Goal: Communication & Community: Answer question/provide support

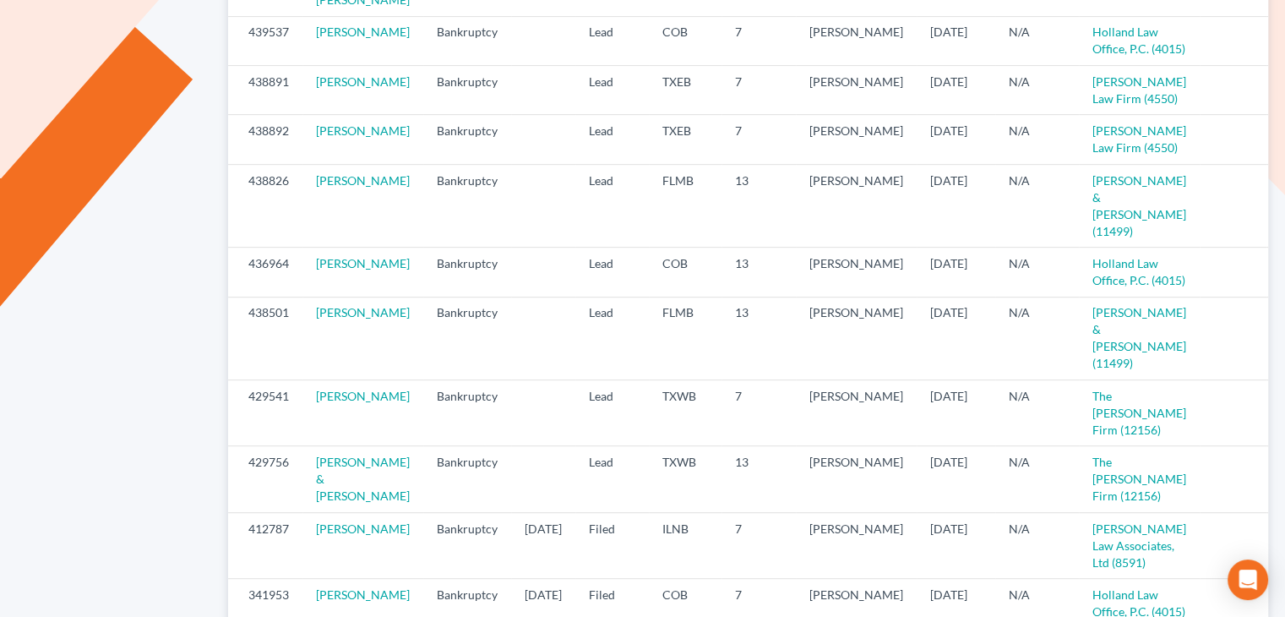
scroll to position [747, 0]
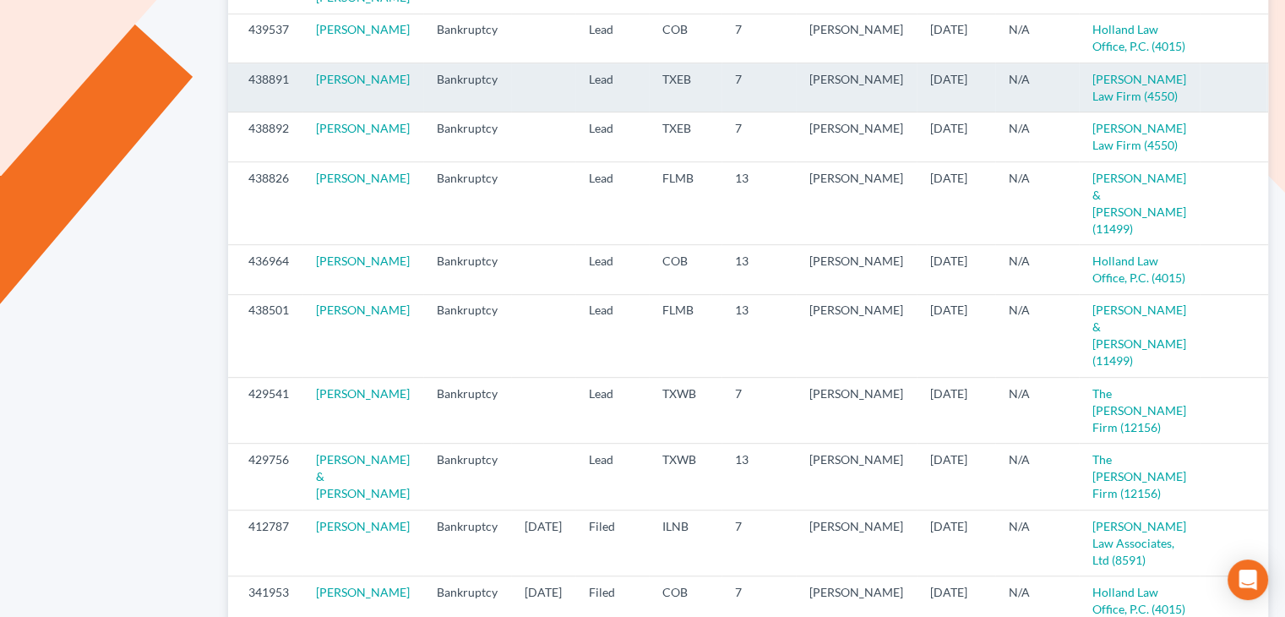
click at [1280, 86] on icon "visibility" at bounding box center [1286, 80] width 12 height 12
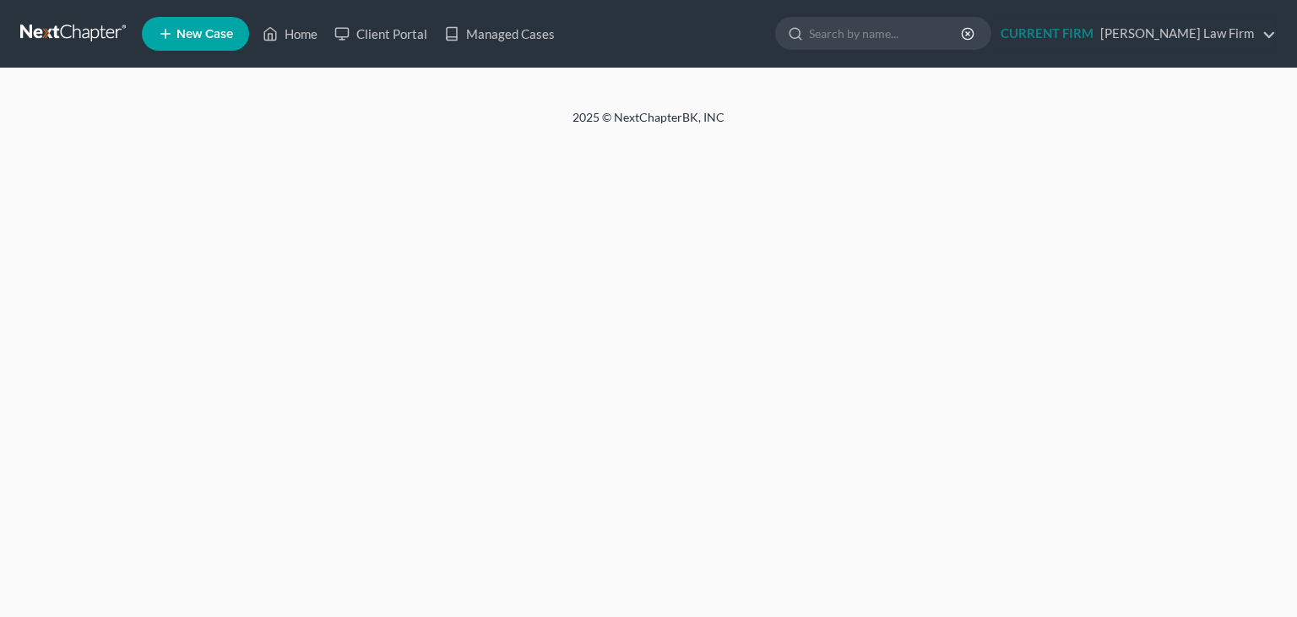
select select "4"
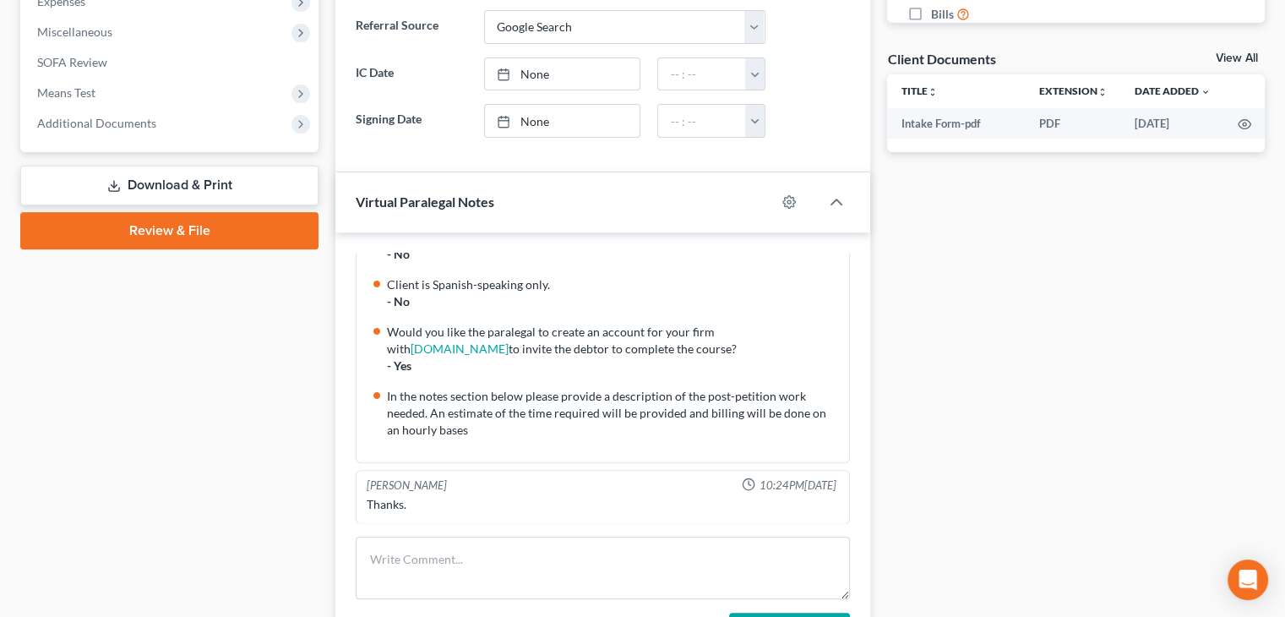
scroll to position [584, 0]
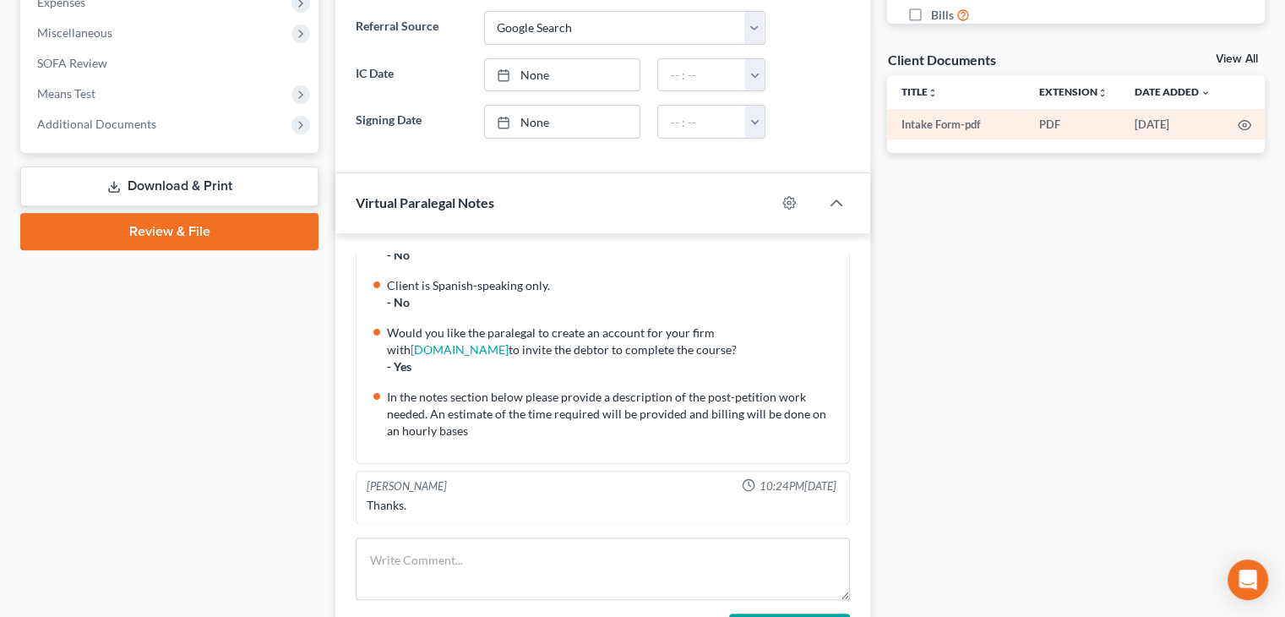
click at [939, 123] on td "Intake Form-pdf" at bounding box center [956, 124] width 139 height 30
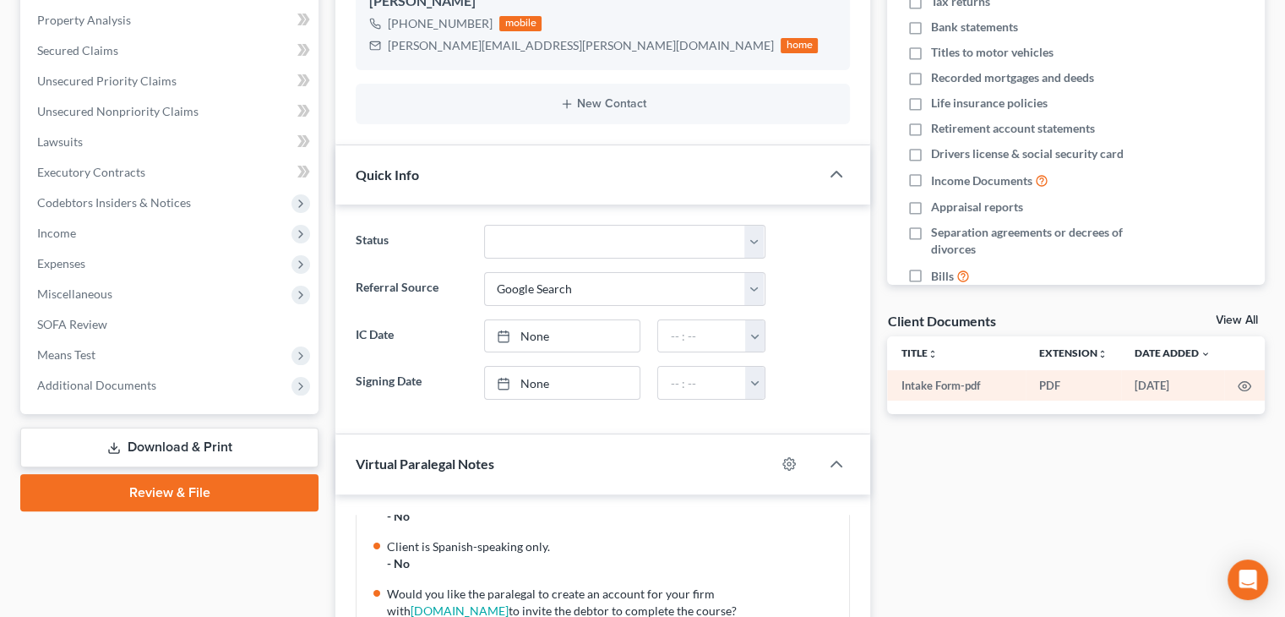
scroll to position [319, 0]
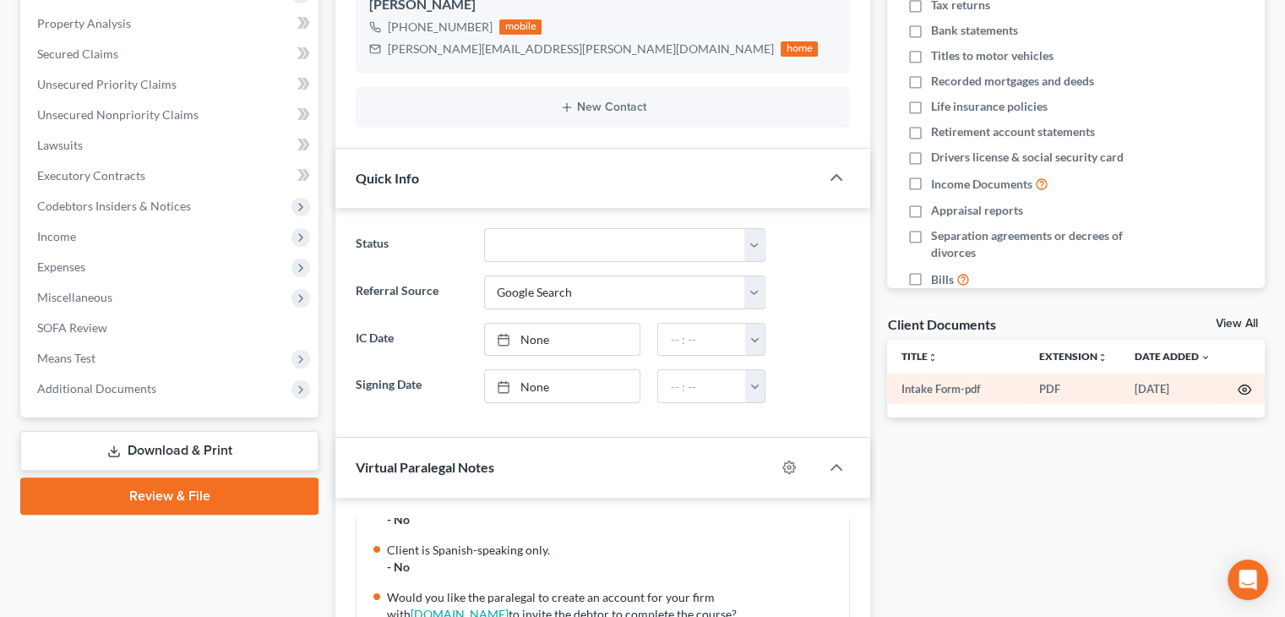
click at [1243, 389] on icon "button" at bounding box center [1244, 390] width 14 height 14
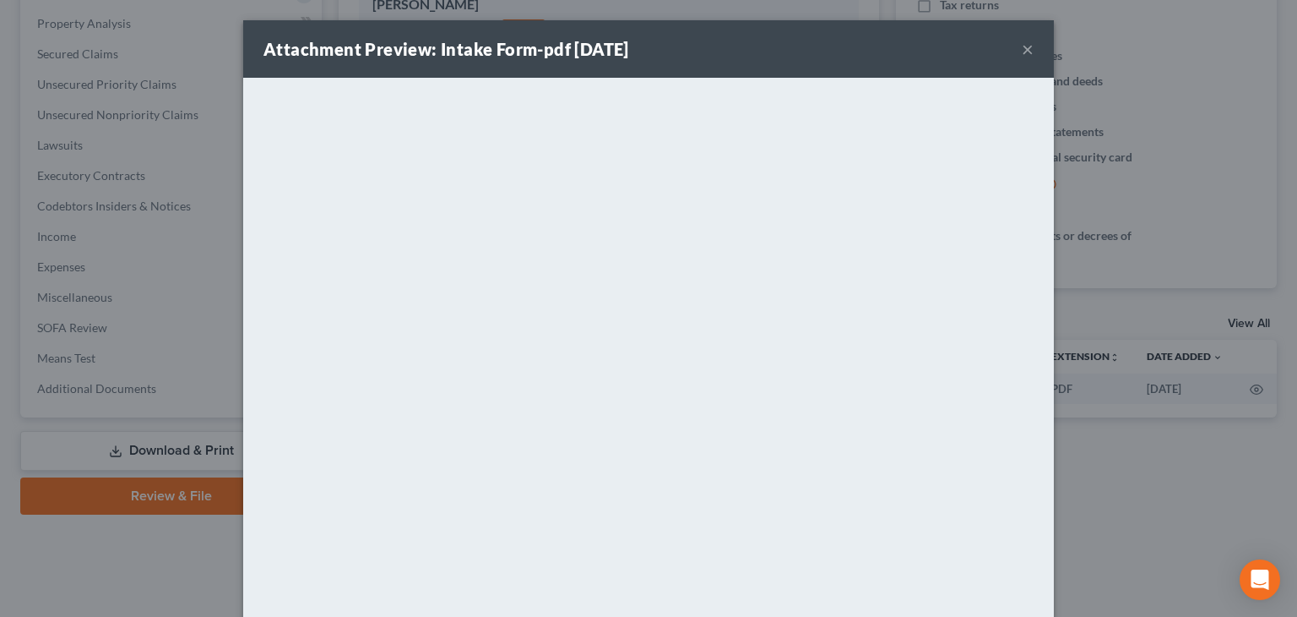
click at [1022, 58] on button "×" at bounding box center [1028, 49] width 12 height 20
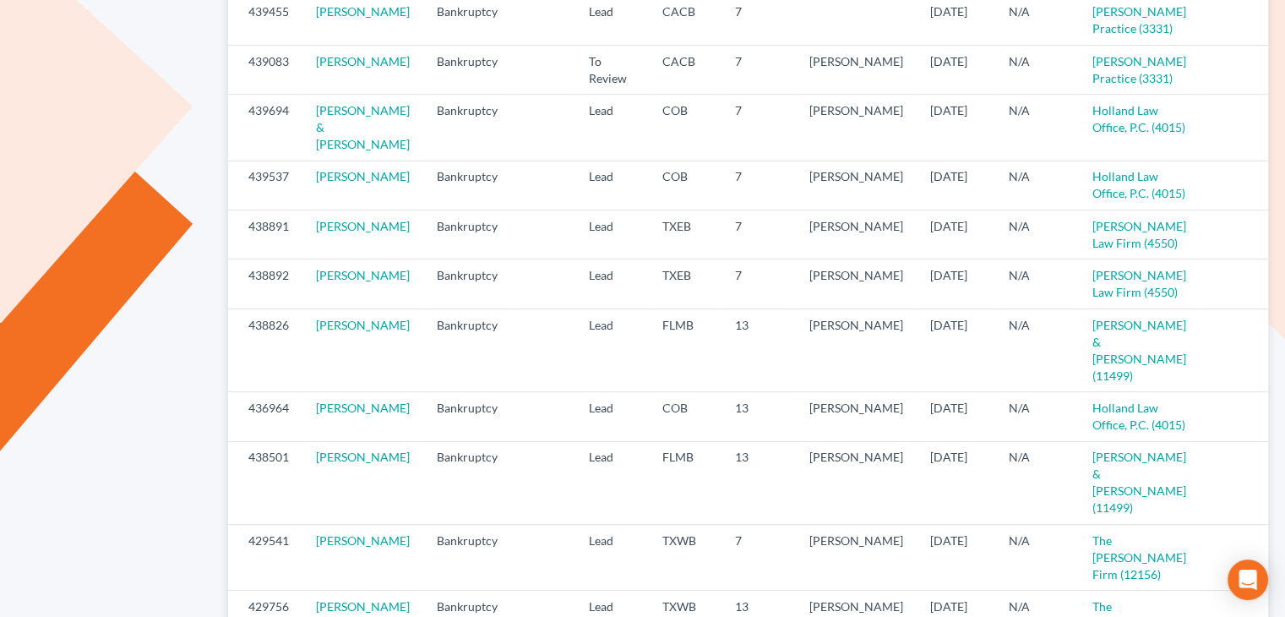
scroll to position [615, 0]
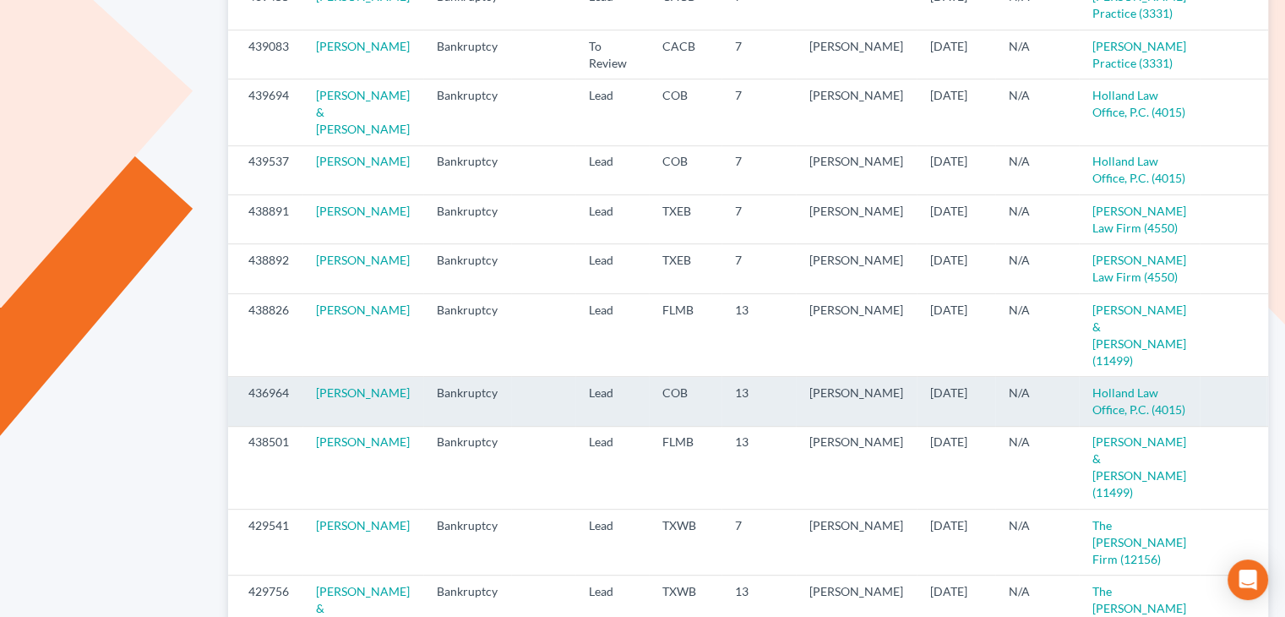
click at [1280, 400] on icon "visibility" at bounding box center [1286, 394] width 12 height 12
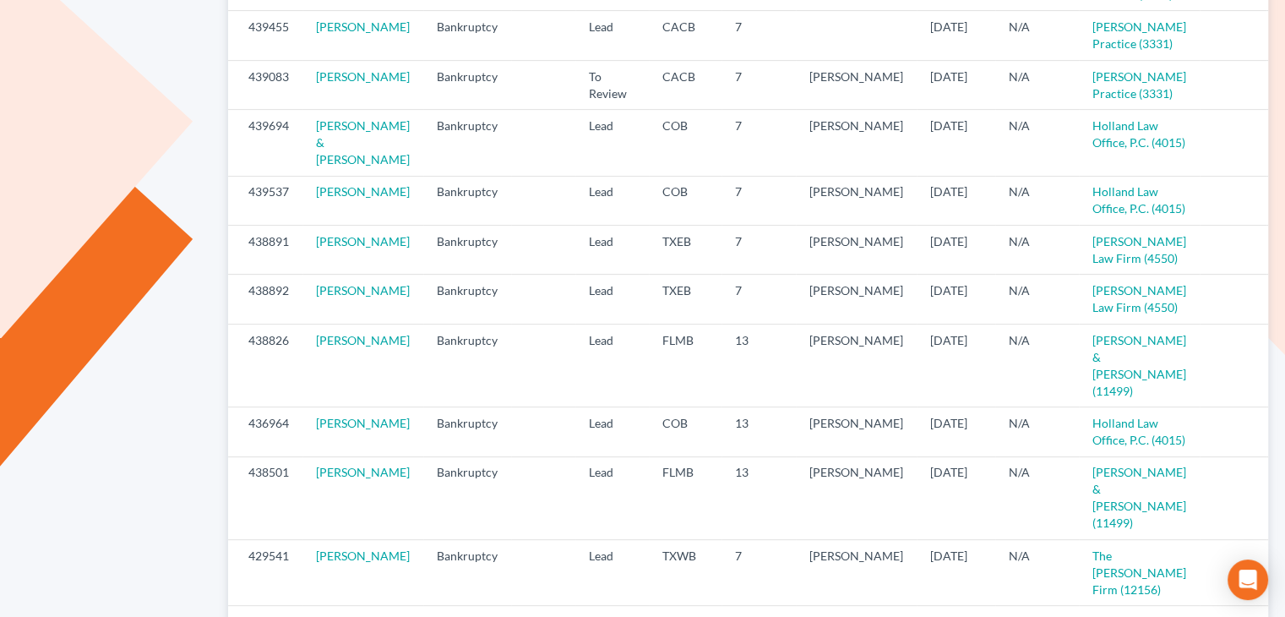
scroll to position [585, 0]
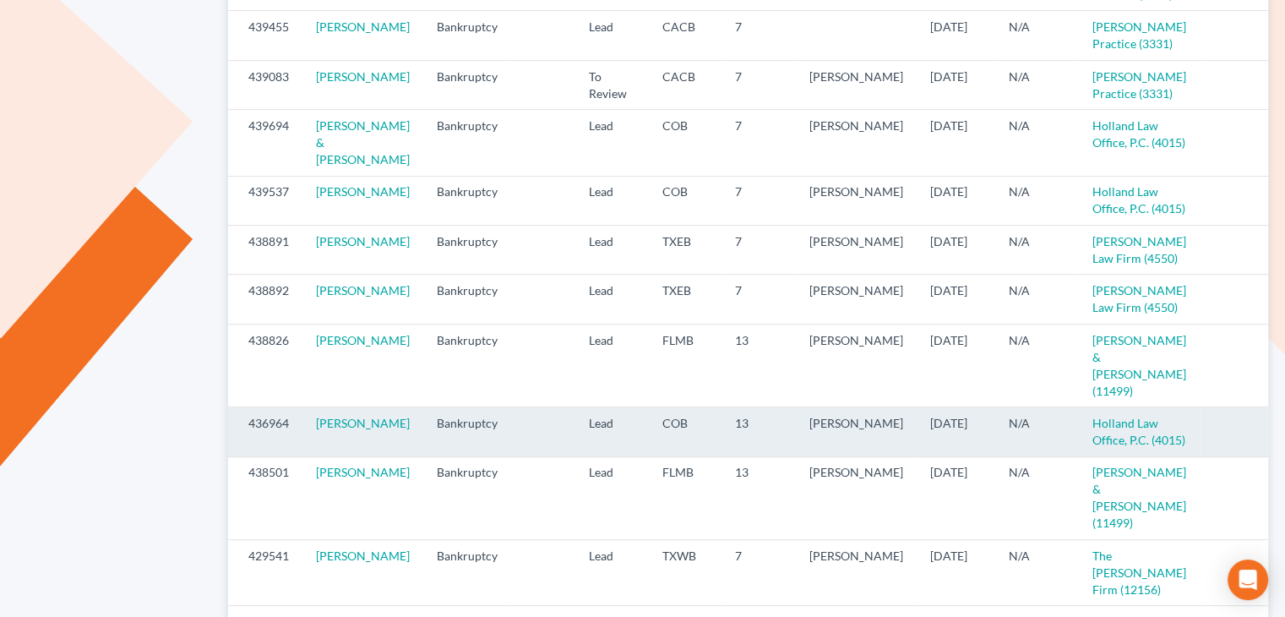
click at [1280, 430] on icon "visibility" at bounding box center [1286, 424] width 12 height 12
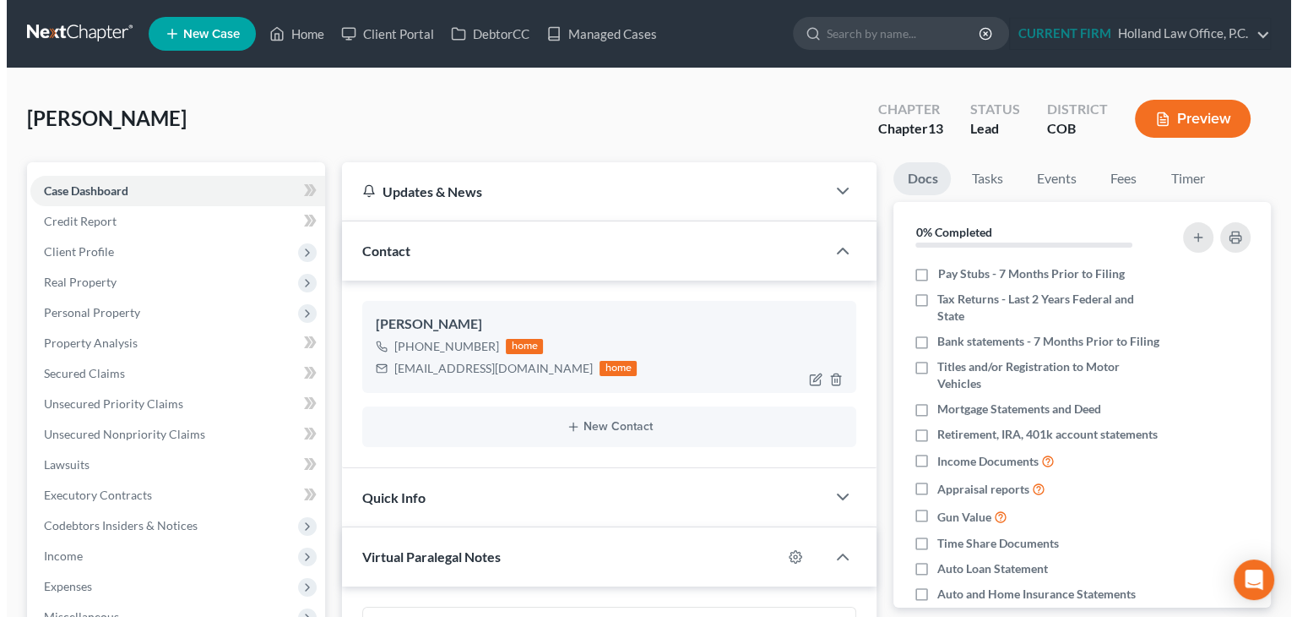
scroll to position [332, 0]
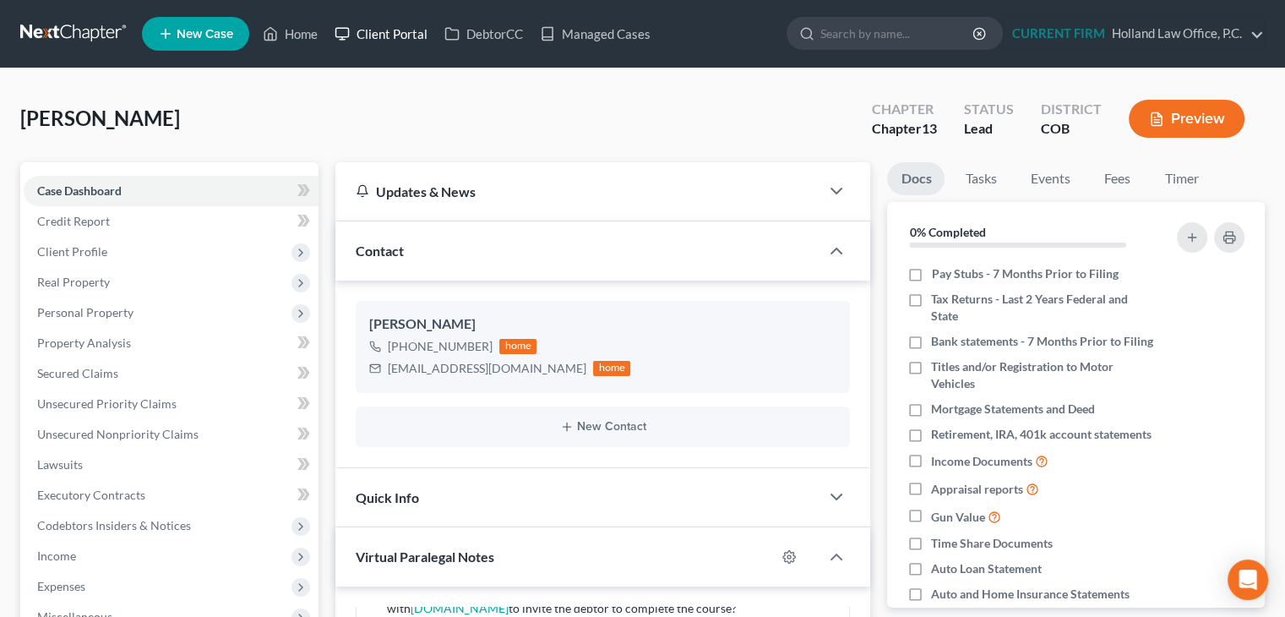
click at [392, 28] on link "Client Portal" at bounding box center [381, 34] width 110 height 30
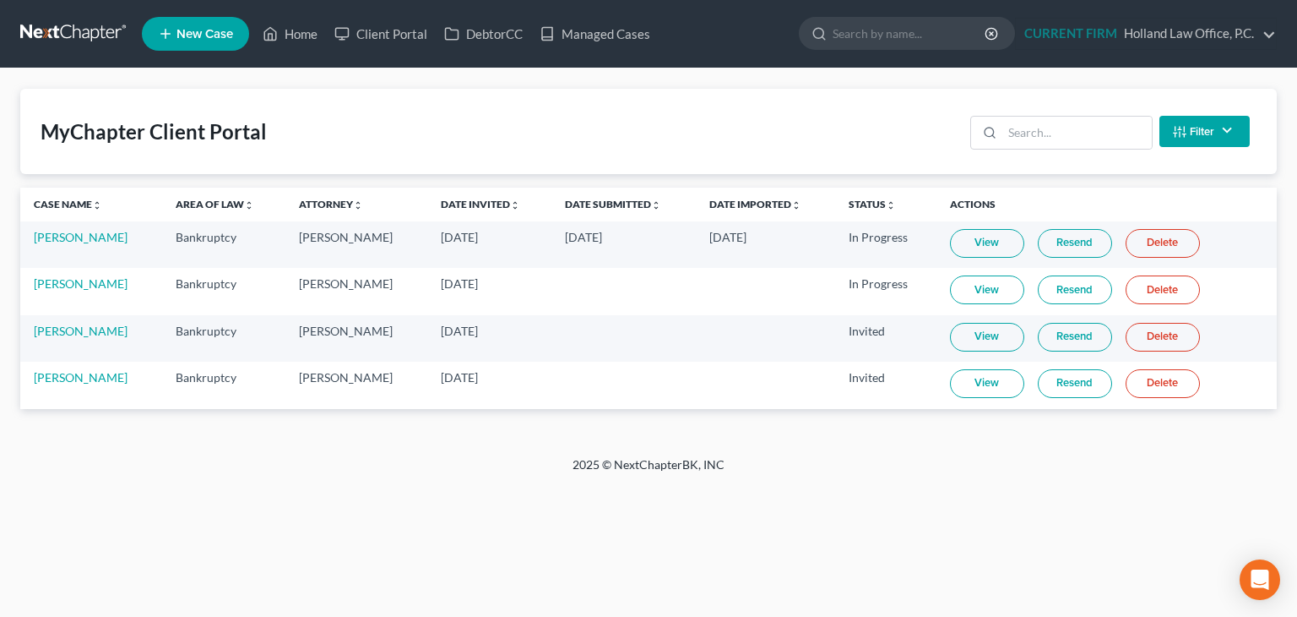
click at [1060, 346] on link "Resend" at bounding box center [1075, 337] width 74 height 29
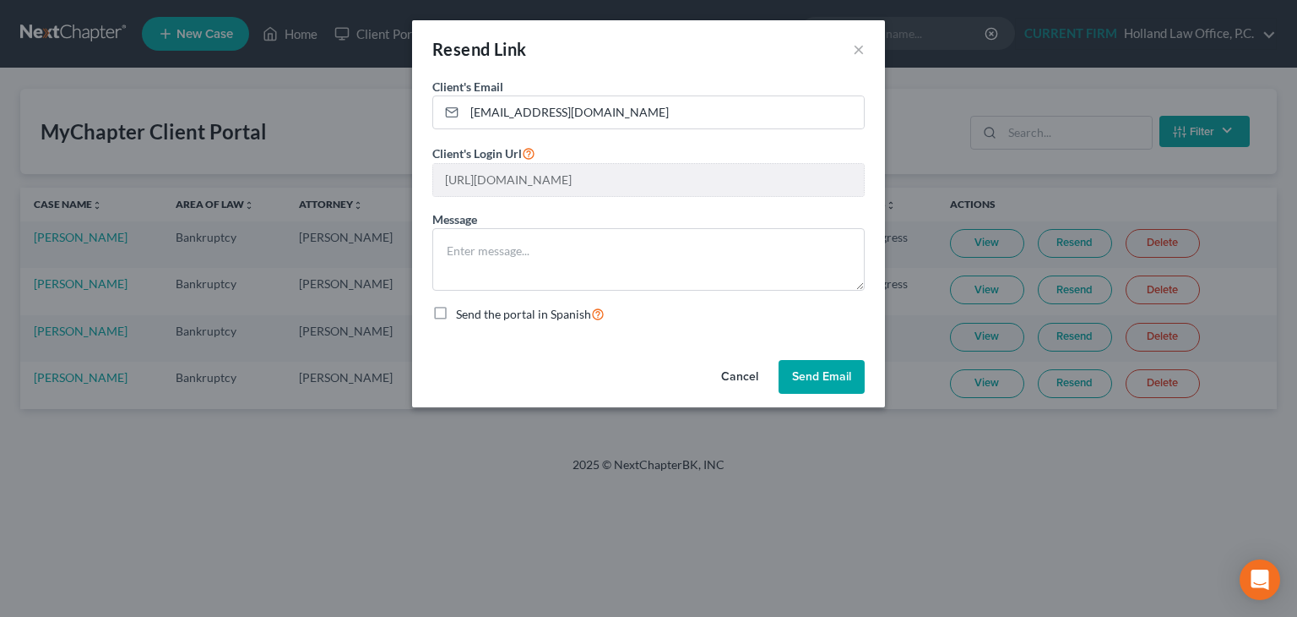
click at [807, 381] on button "Send Email" at bounding box center [822, 377] width 86 height 34
